Goal: Task Accomplishment & Management: Manage account settings

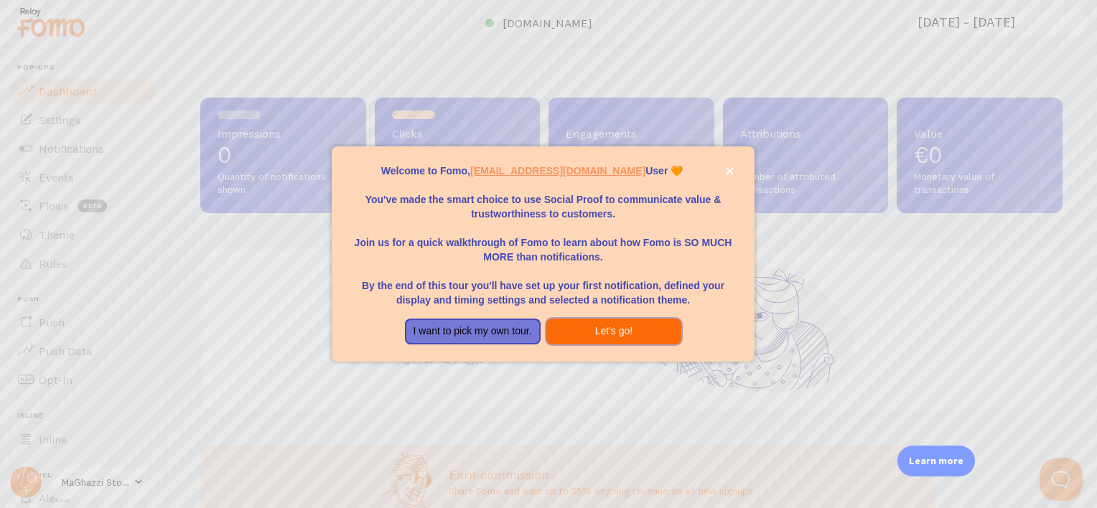
click at [605, 337] on button "Let's go!" at bounding box center [614, 332] width 136 height 26
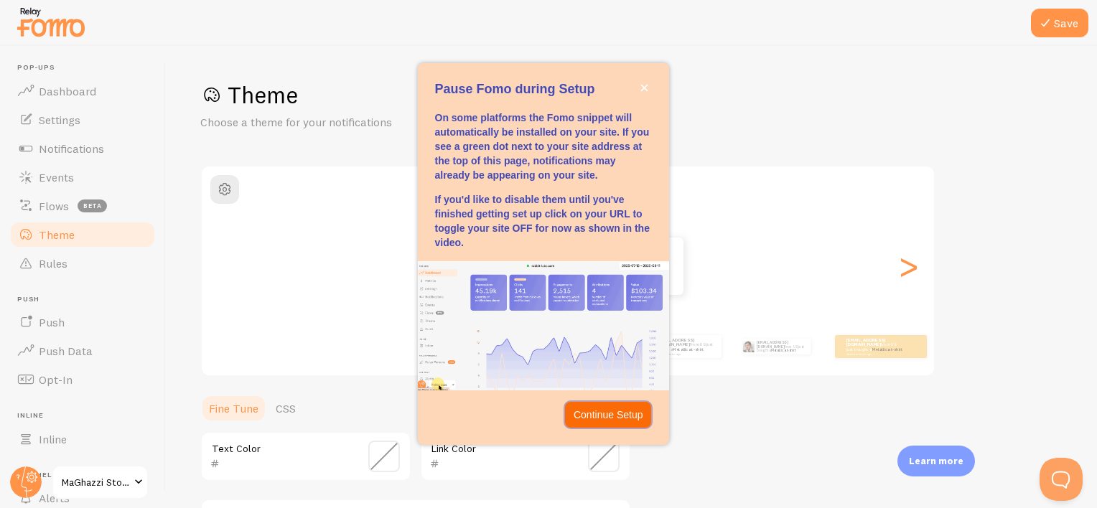
click at [577, 411] on p "Continue Setup" at bounding box center [609, 415] width 70 height 14
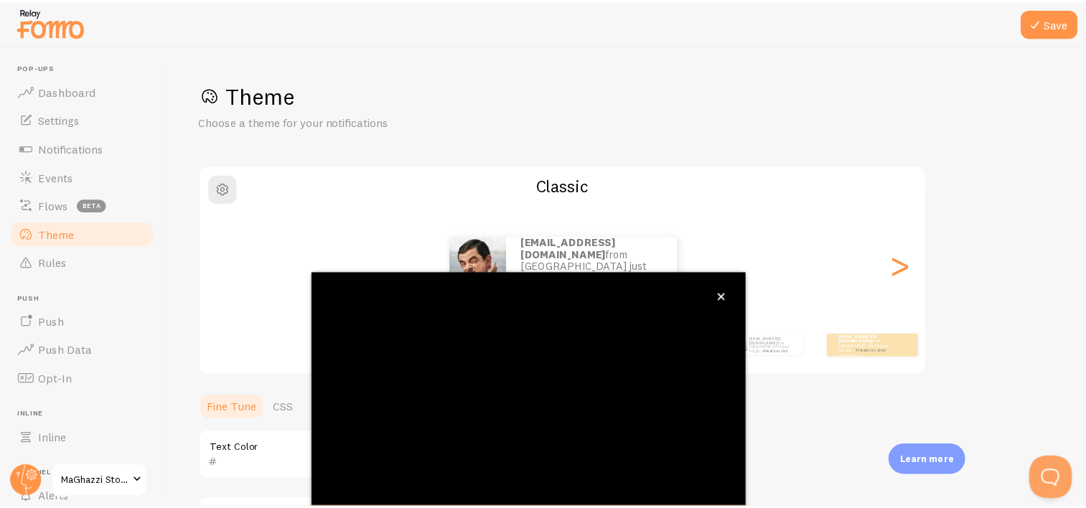
scroll to position [131, 0]
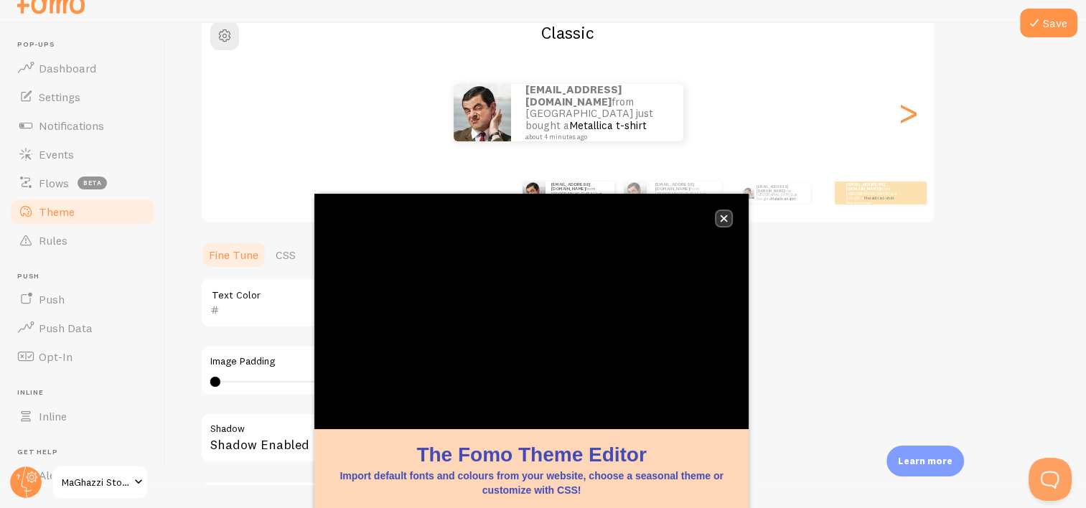
click at [724, 222] on icon "close," at bounding box center [724, 219] width 8 height 8
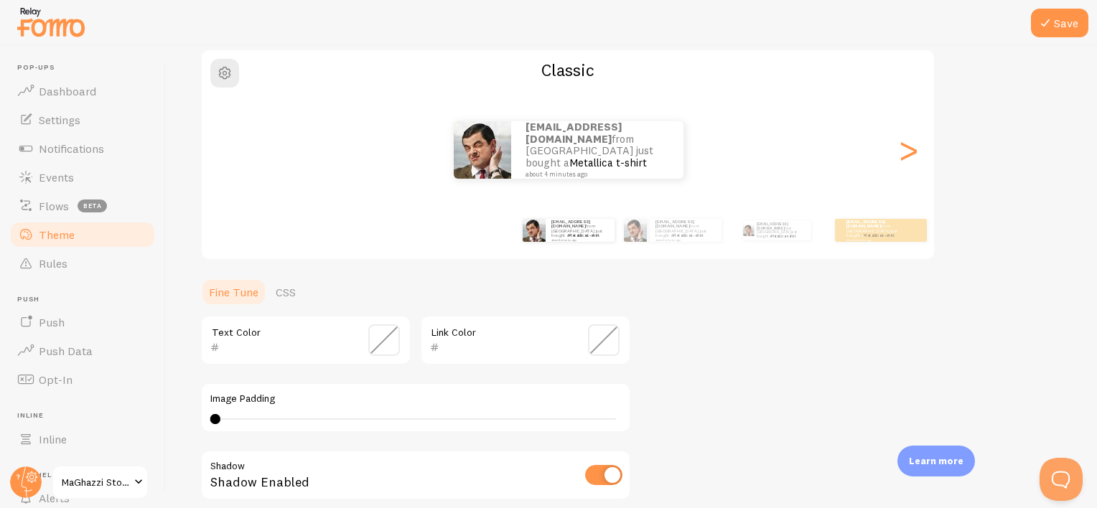
scroll to position [106, 0]
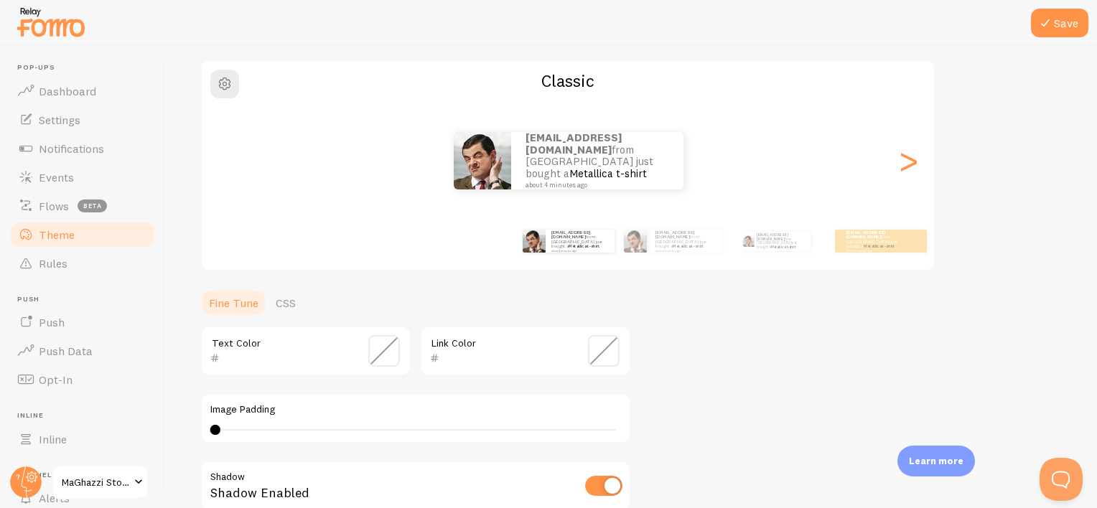
click at [374, 354] on span at bounding box center [384, 351] width 32 height 32
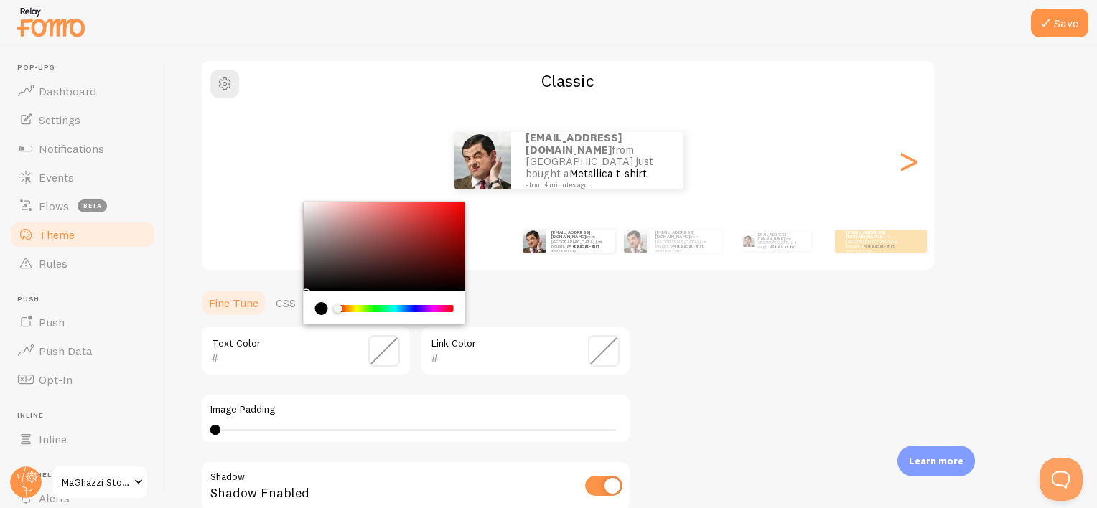
click at [990, 341] on div "Theme Choose a theme for your notifications Classic [EMAIL_ADDRESS][DOMAIN_NAME…" at bounding box center [631, 315] width 862 height 681
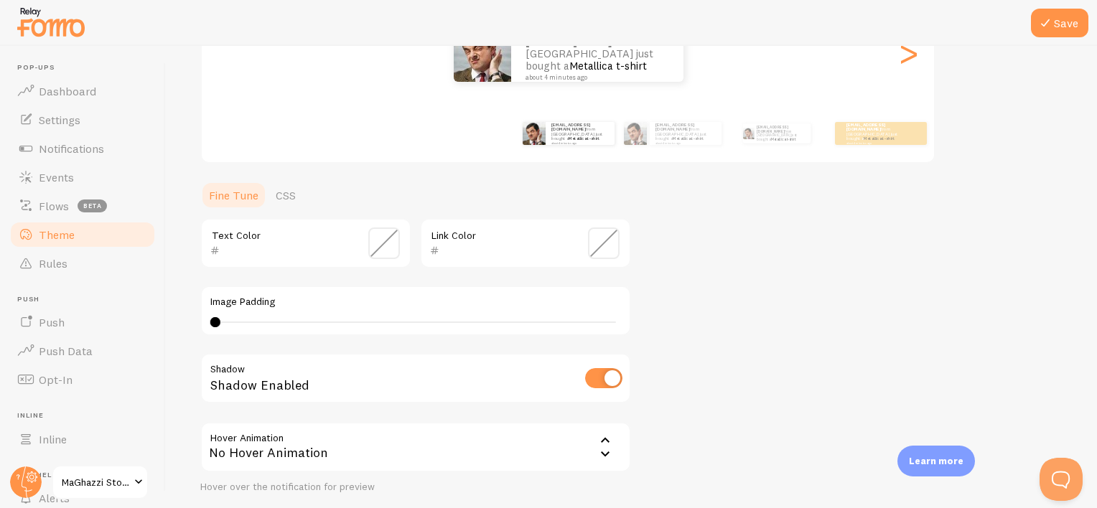
scroll to position [34, 0]
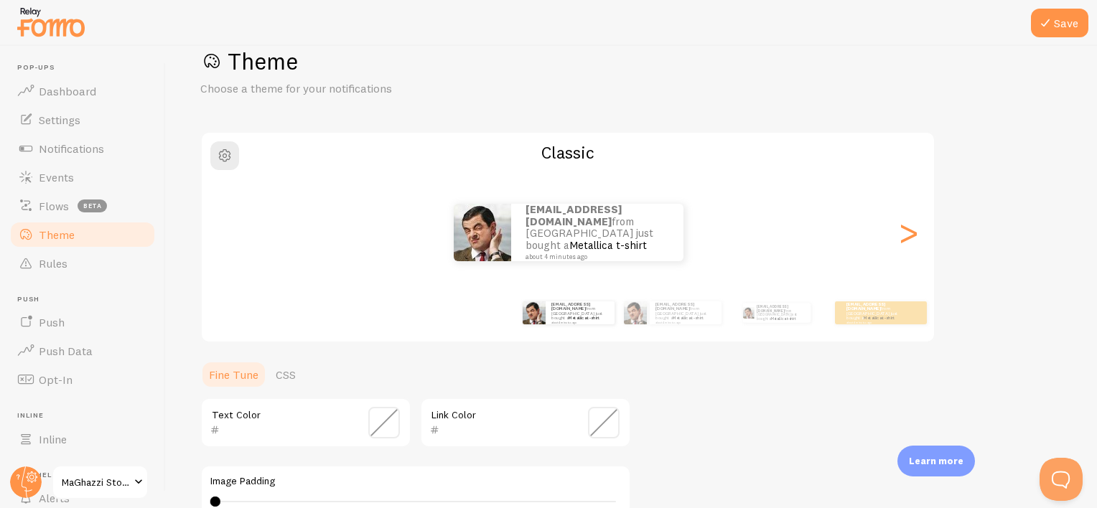
click at [76, 70] on span "Pop-ups" at bounding box center [86, 67] width 139 height 9
click at [75, 88] on span "Dashboard" at bounding box center [67, 91] width 57 height 14
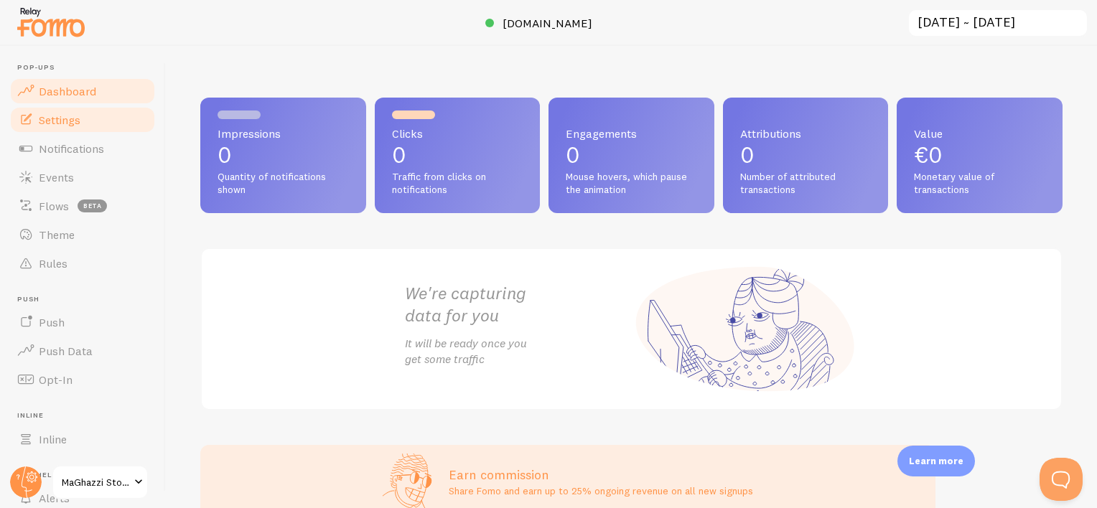
click at [70, 119] on span "Settings" at bounding box center [60, 120] width 42 height 14
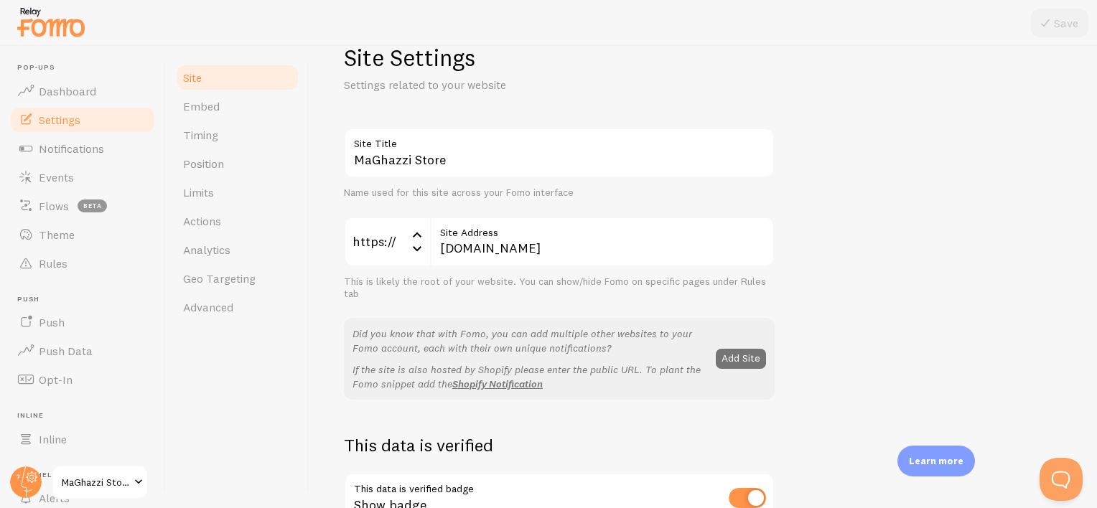
scroll to position [72, 0]
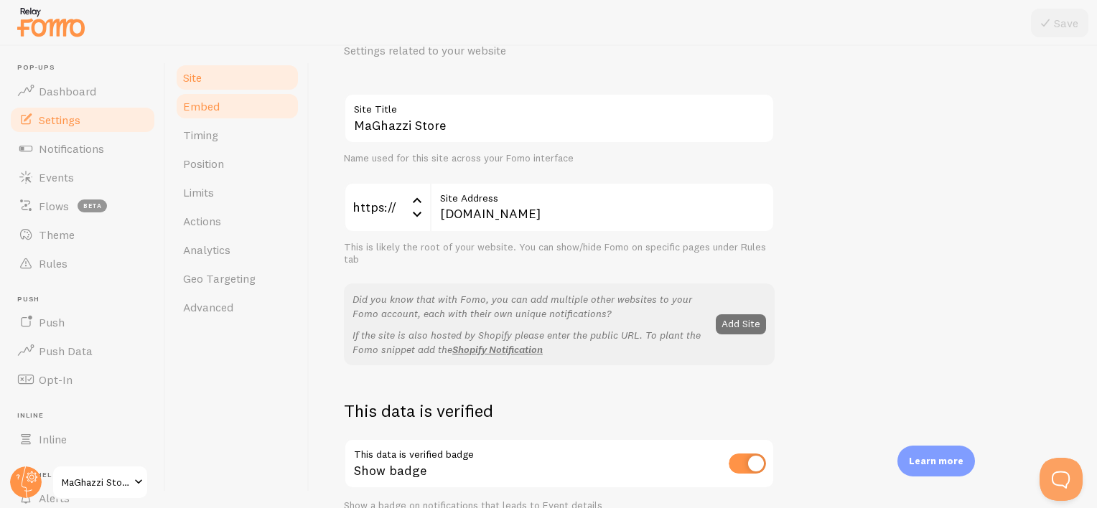
click at [238, 93] on link "Embed" at bounding box center [237, 106] width 126 height 29
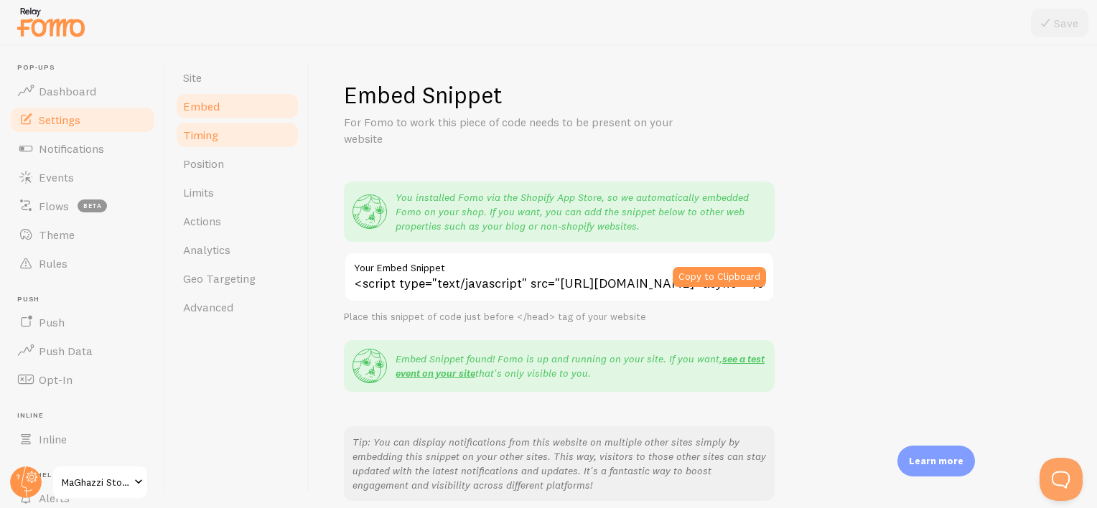
click at [261, 140] on link "Timing" at bounding box center [237, 135] width 126 height 29
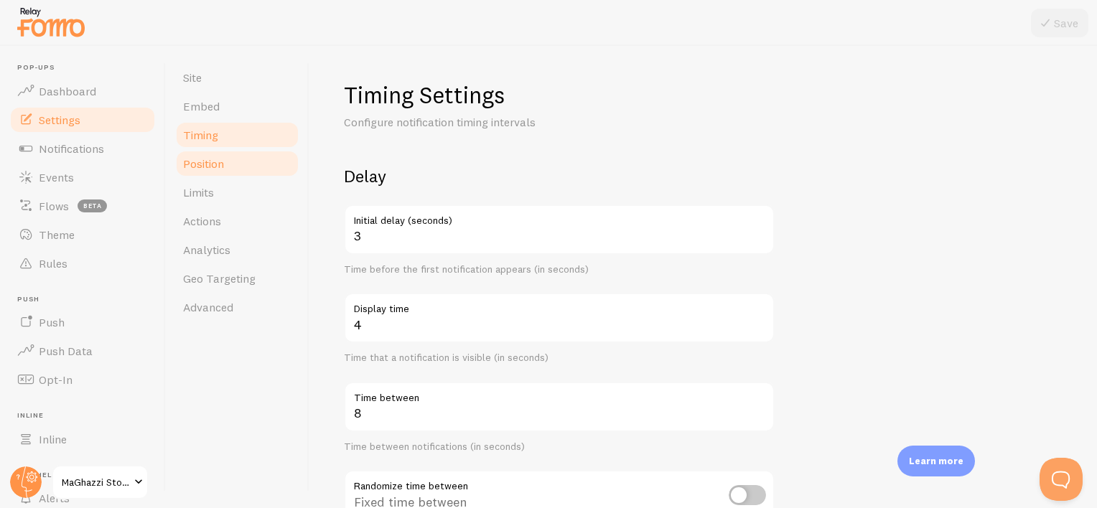
click at [239, 164] on link "Position" at bounding box center [237, 163] width 126 height 29
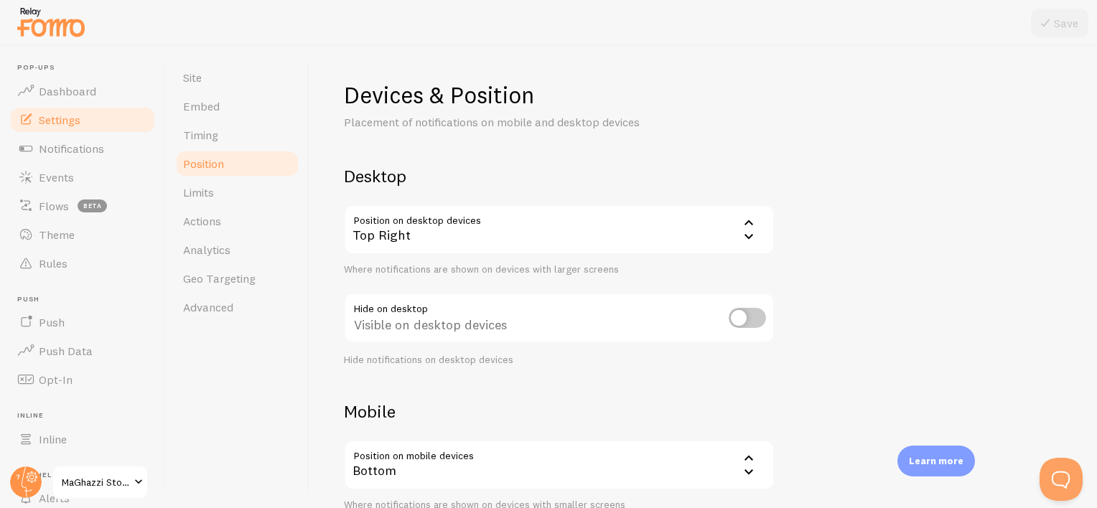
click at [426, 234] on div "Top Right" at bounding box center [559, 230] width 431 height 50
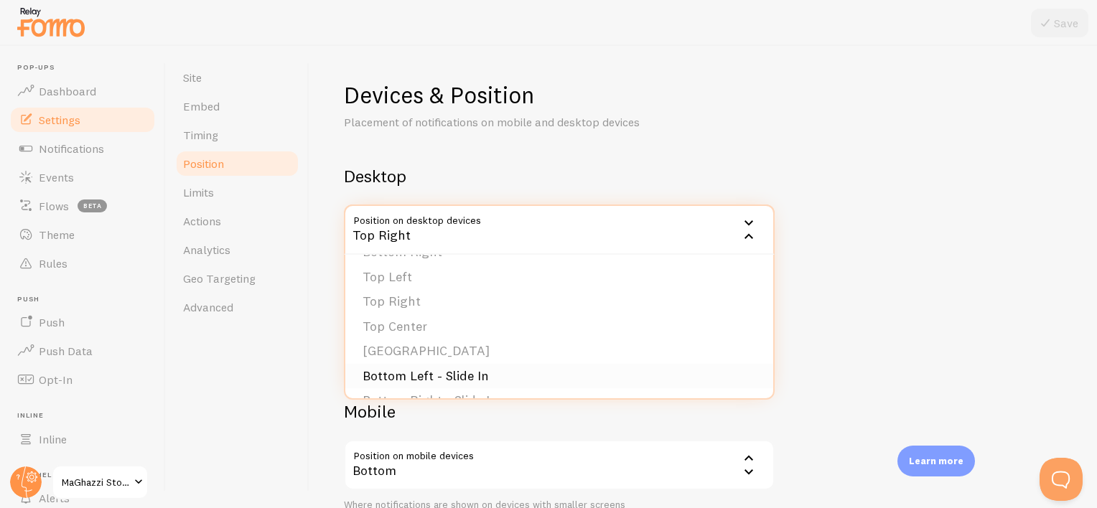
scroll to position [72, 0]
click at [446, 347] on li "Bottom Left - Slide In" at bounding box center [559, 352] width 428 height 25
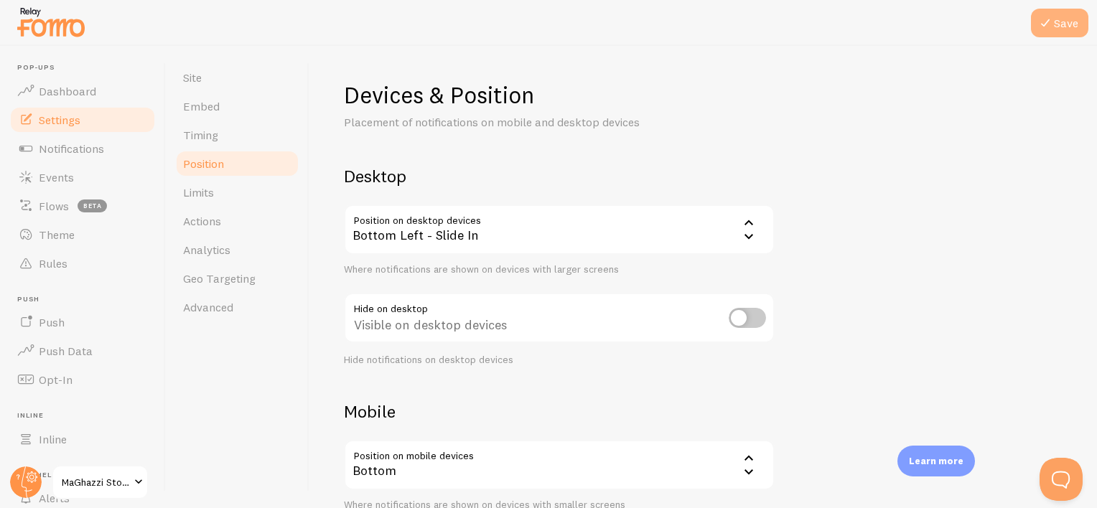
click at [1062, 32] on button "Save" at bounding box center [1059, 23] width 57 height 29
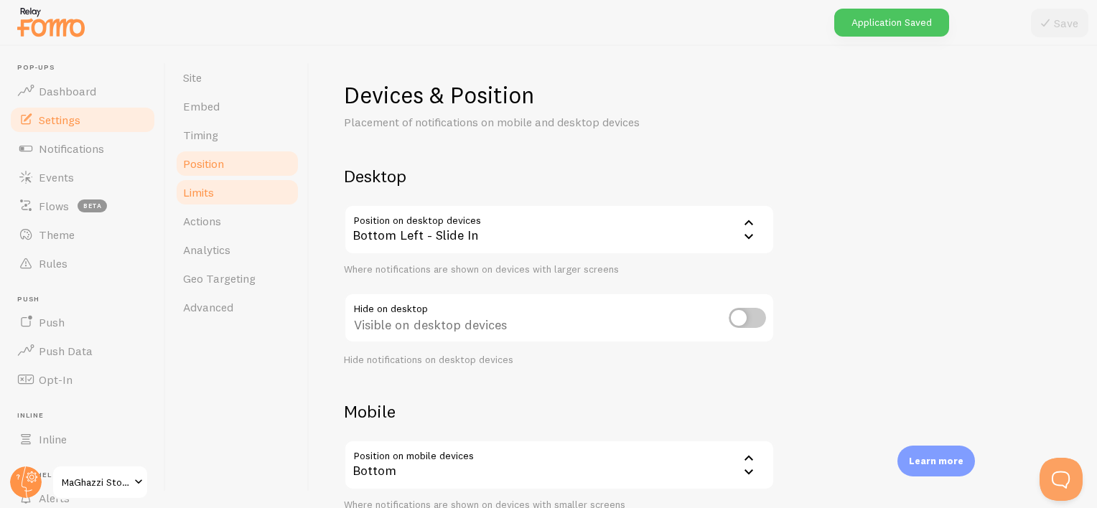
click at [250, 181] on link "Limits" at bounding box center [237, 192] width 126 height 29
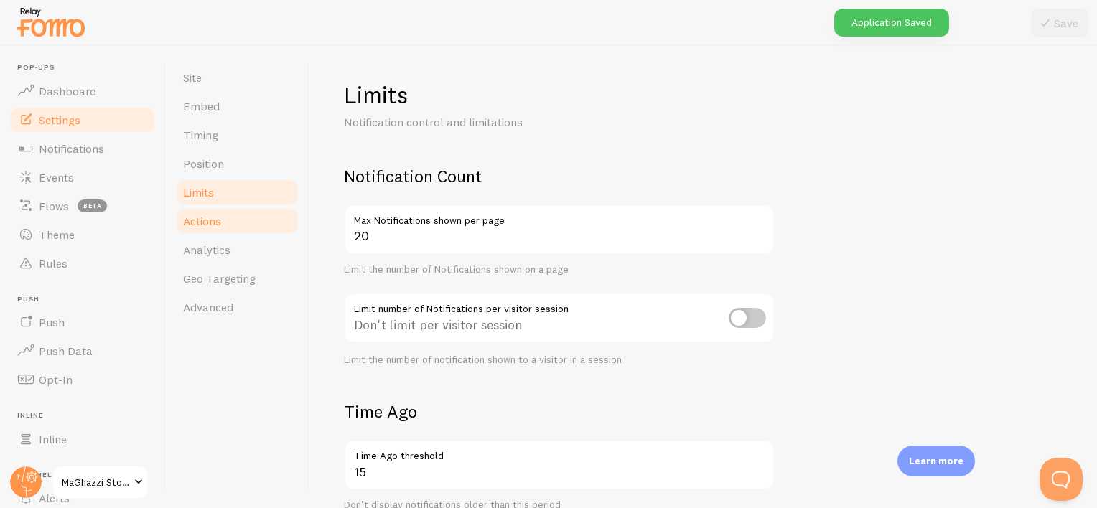
click at [228, 224] on link "Actions" at bounding box center [237, 221] width 126 height 29
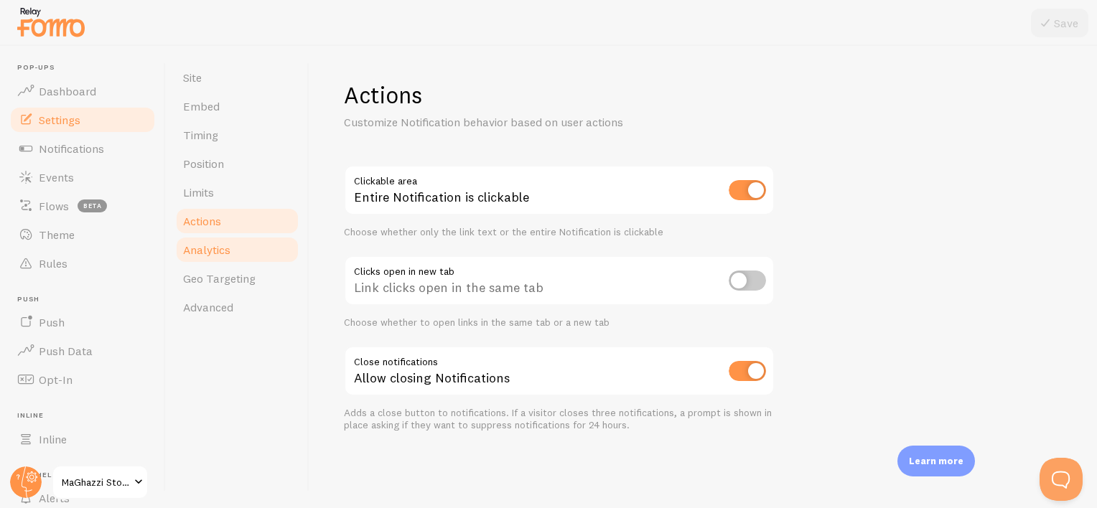
click at [232, 244] on link "Analytics" at bounding box center [237, 249] width 126 height 29
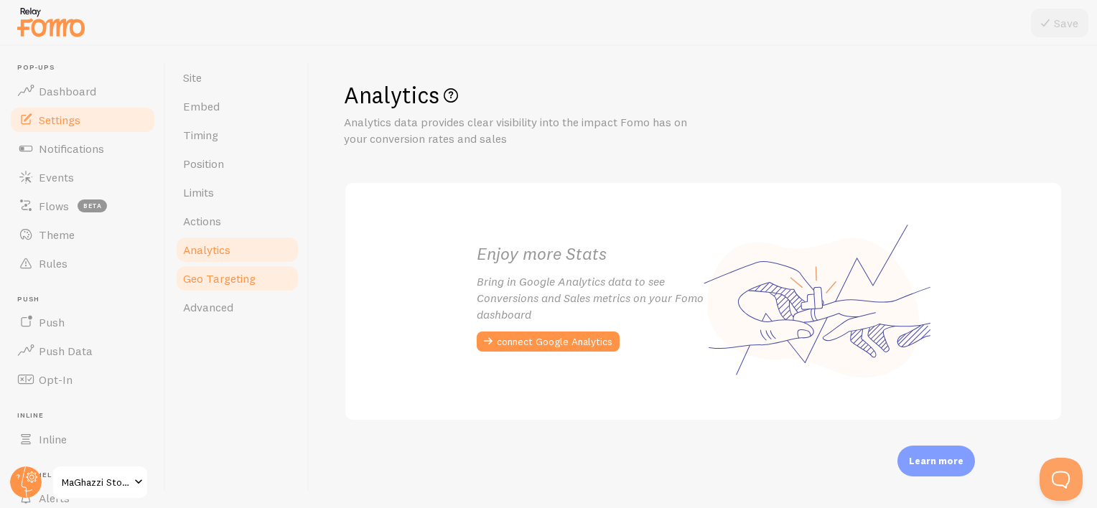
click at [223, 279] on span "Geo Targeting" at bounding box center [219, 278] width 72 height 14
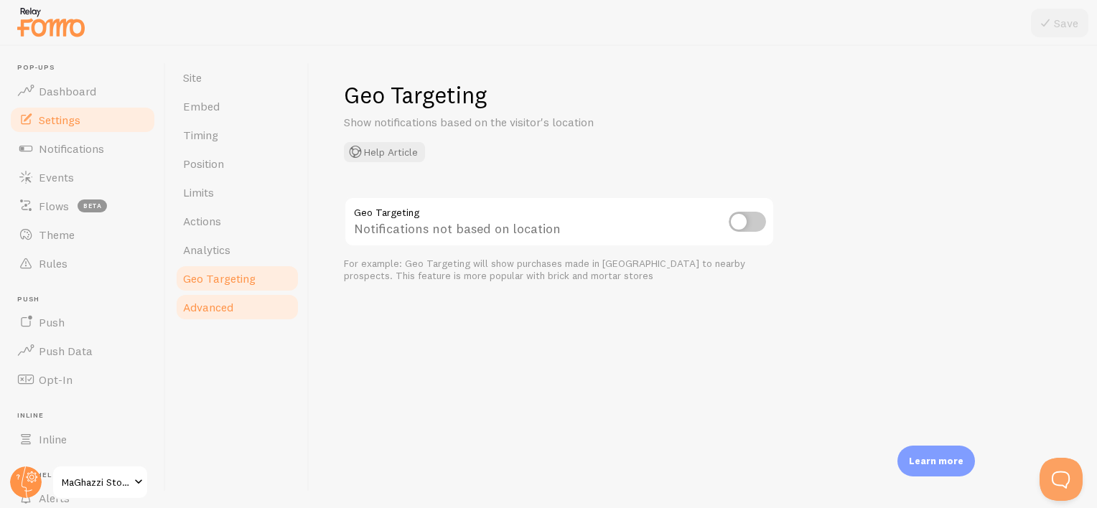
click at [220, 309] on span "Advanced" at bounding box center [208, 307] width 50 height 14
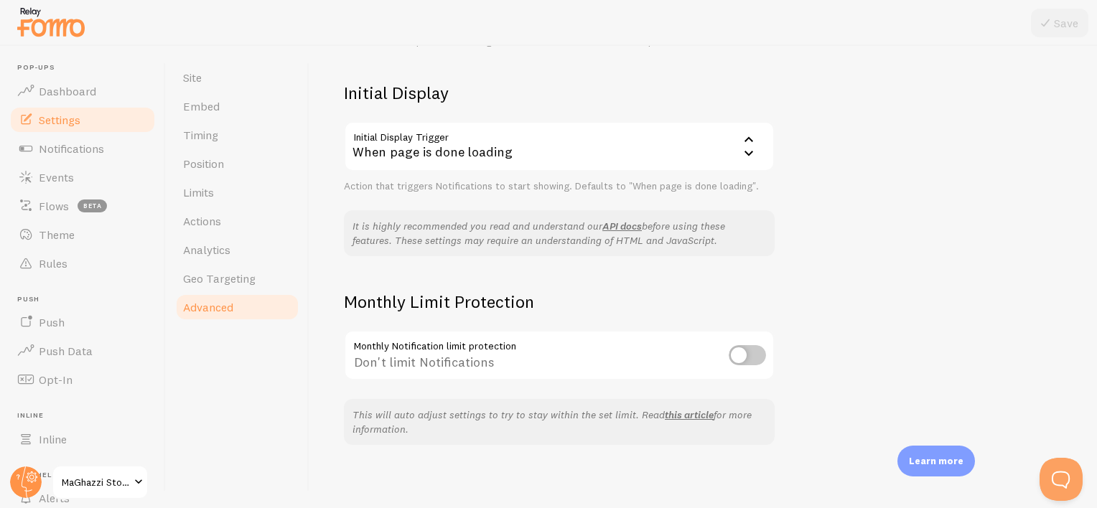
scroll to position [323, 0]
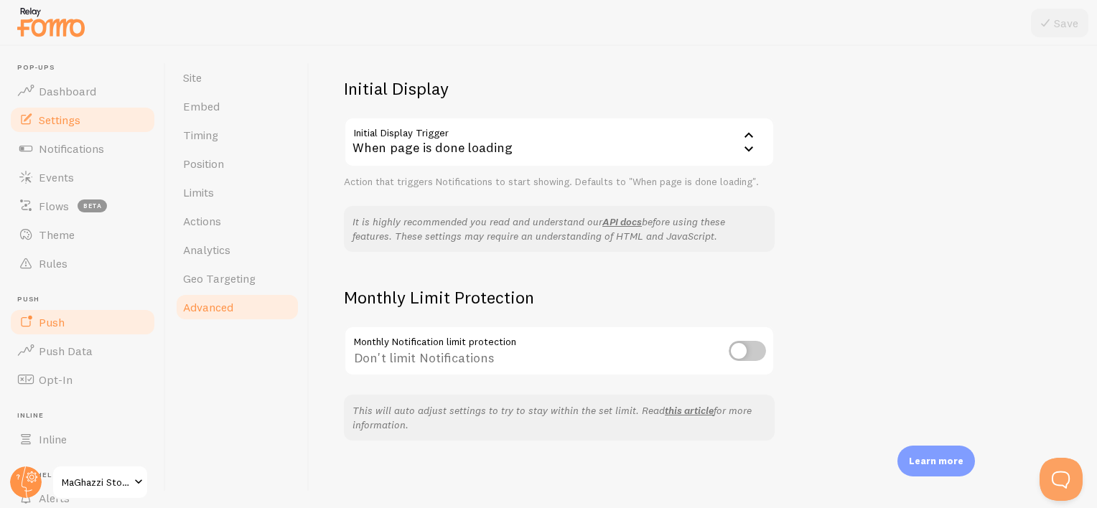
click at [69, 315] on link "Push" at bounding box center [83, 322] width 148 height 29
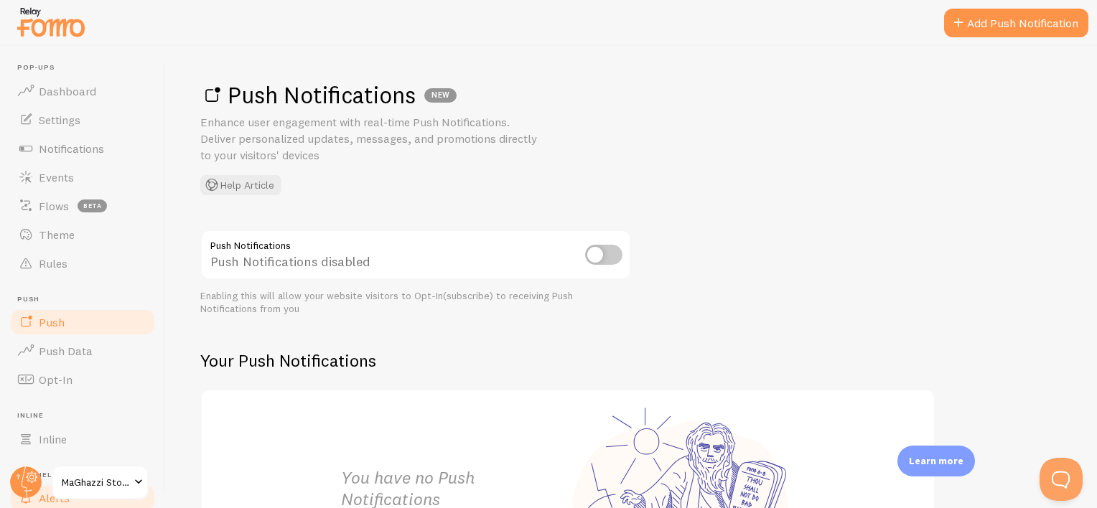
scroll to position [113, 0]
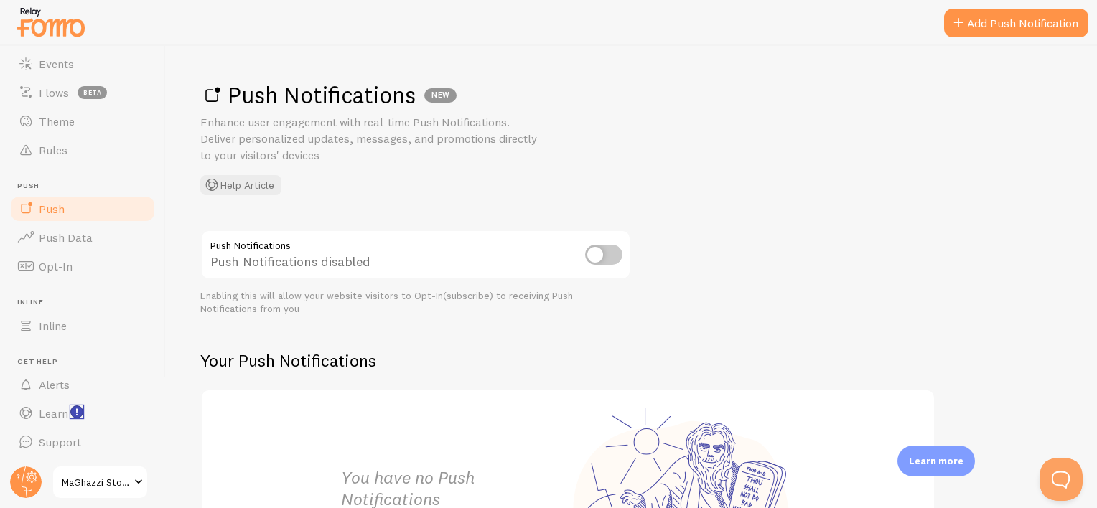
click at [82, 406] on icon "<p>Watch New Feature Tutorials!</p>" at bounding box center [76, 412] width 13 height 13
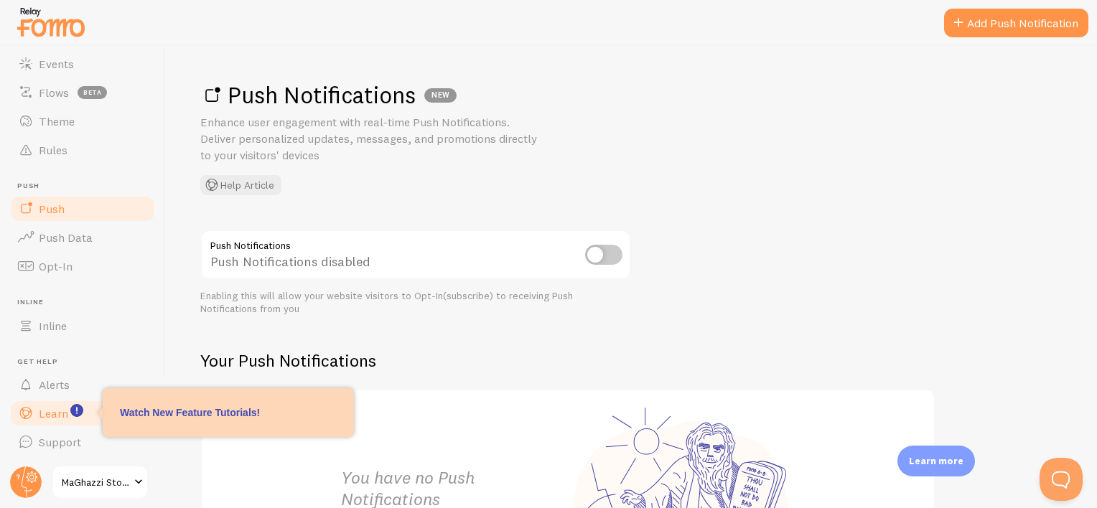
click at [57, 416] on span "Learn" at bounding box center [53, 413] width 29 height 14
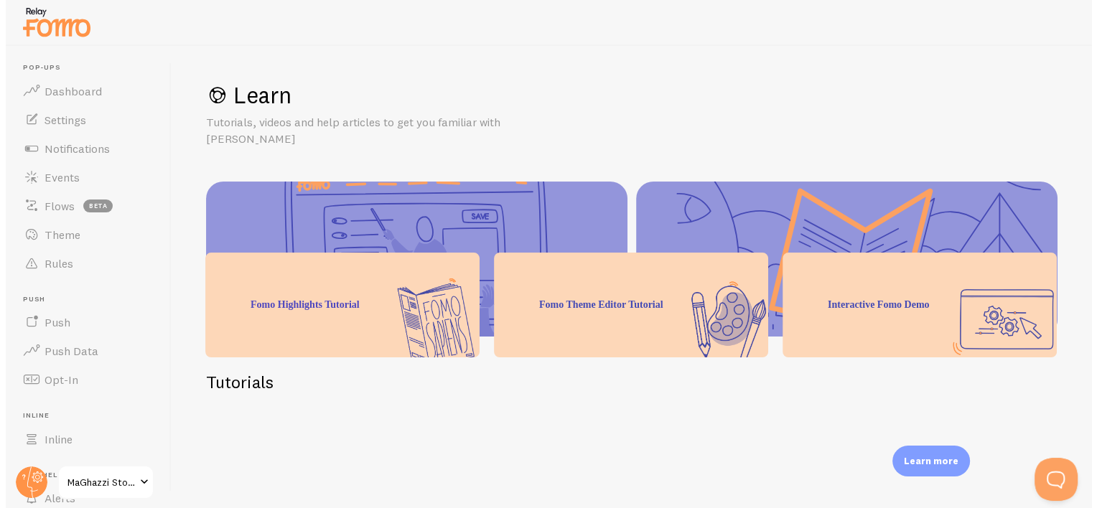
scroll to position [144, 0]
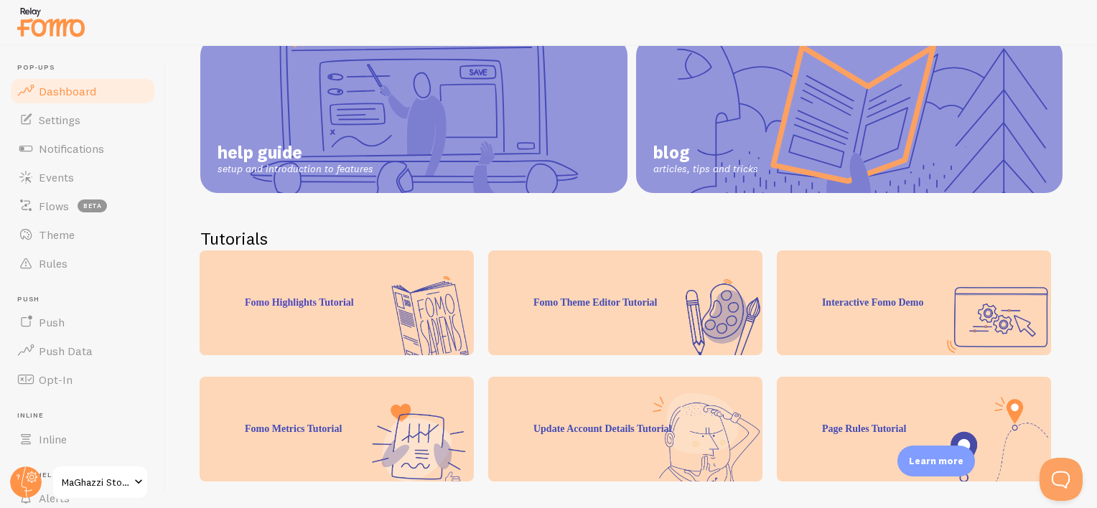
click at [70, 72] on span "Pop-ups" at bounding box center [86, 67] width 139 height 9
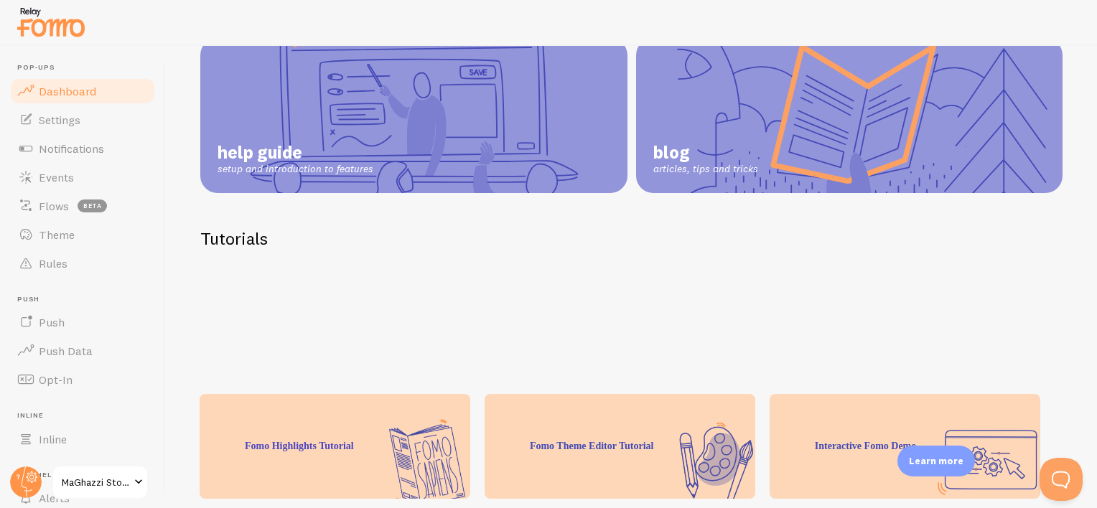
click at [66, 95] on span "Dashboard" at bounding box center [67, 91] width 57 height 14
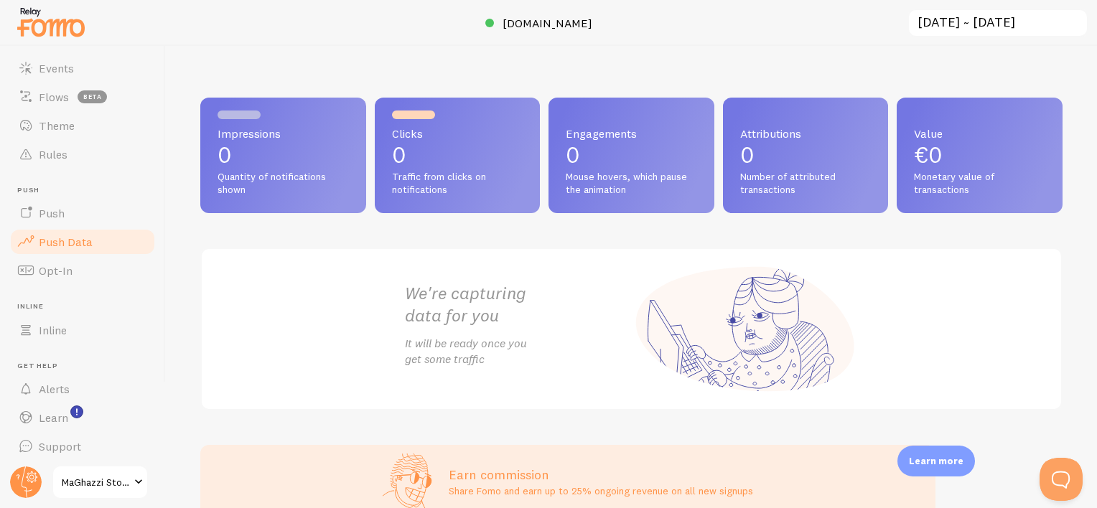
scroll to position [113, 0]
click at [67, 222] on link "Push" at bounding box center [83, 209] width 148 height 29
